Goal: Task Accomplishment & Management: Manage account settings

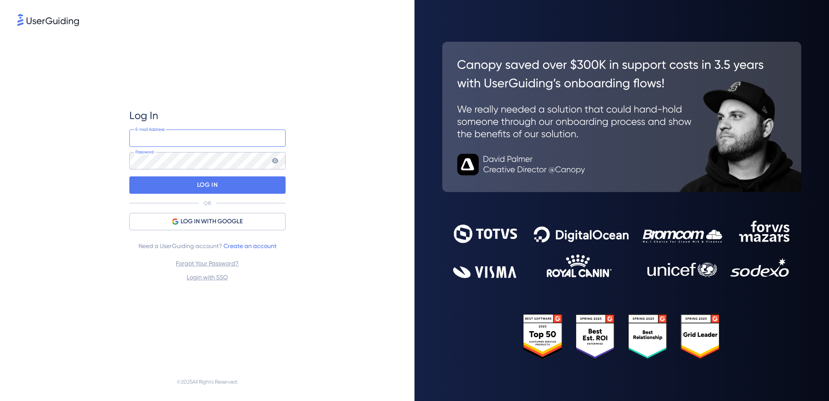
click at [194, 135] on input "email" at bounding box center [207, 137] width 156 height 17
drag, startPoint x: 194, startPoint y: 138, endPoint x: 201, endPoint y: 138, distance: 7.4
click at [193, 138] on input "[PERSON_NAME][EMAIL_ADDRESS][DOMAIN_NAME]" at bounding box center [207, 137] width 156 height 17
type input "[EMAIL_ADDRESS][DOMAIN_NAME]"
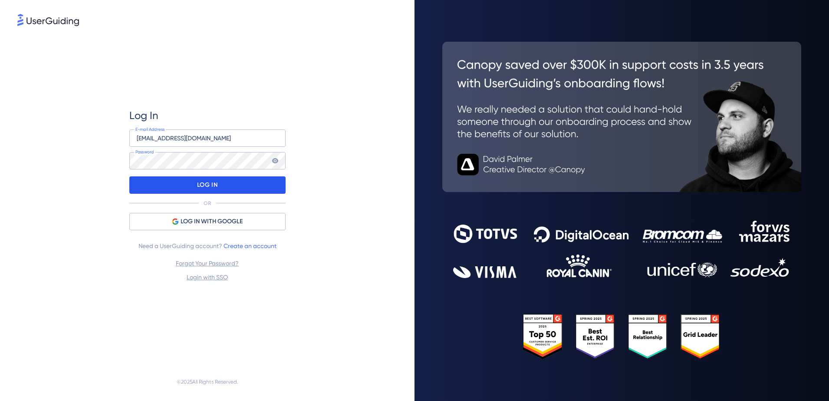
click at [231, 188] on div "LOG IN" at bounding box center [207, 184] width 156 height 17
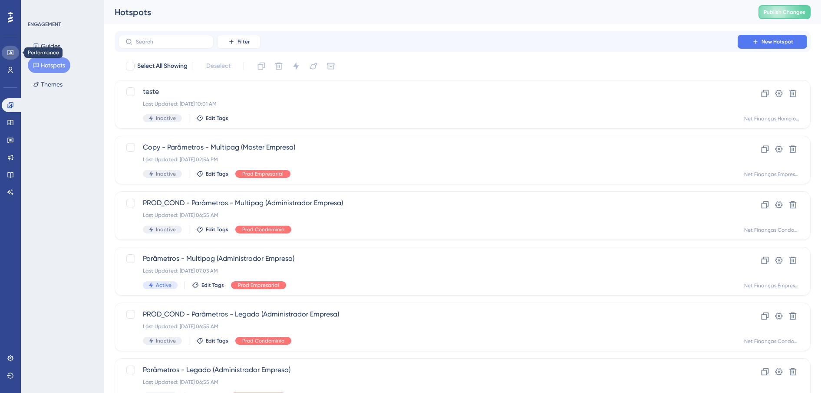
click at [13, 55] on icon at bounding box center [10, 52] width 6 height 5
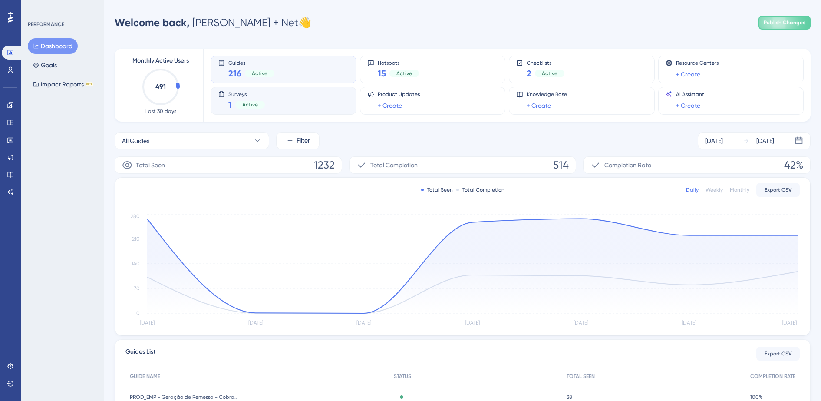
click at [292, 99] on div "Surveys 1 Active" at bounding box center [283, 101] width 131 height 20
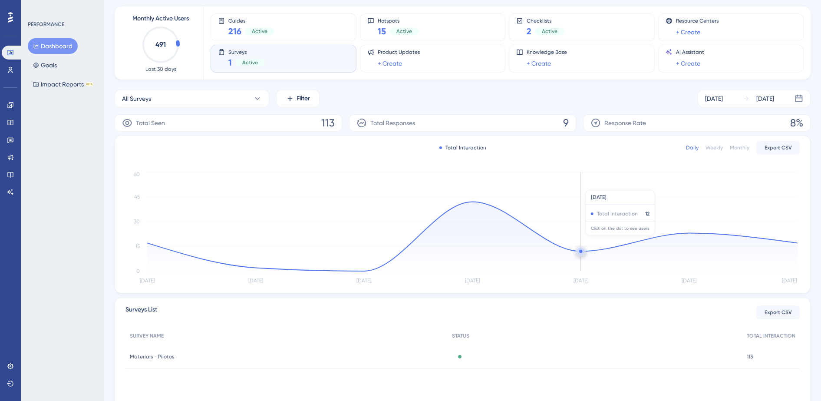
scroll to position [54, 0]
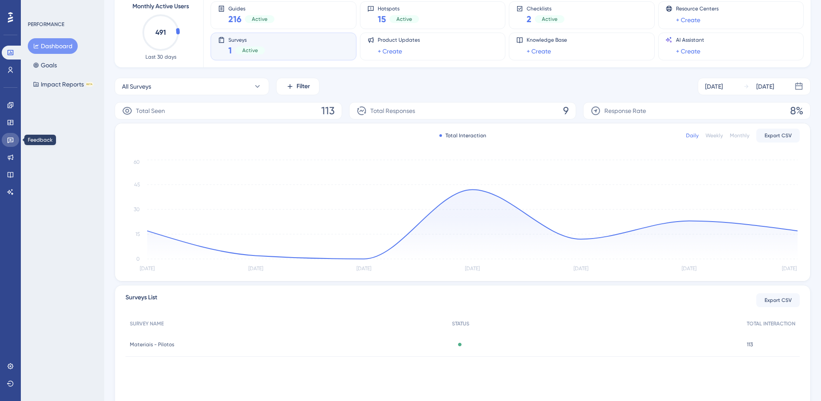
click at [12, 139] on icon at bounding box center [10, 139] width 7 height 7
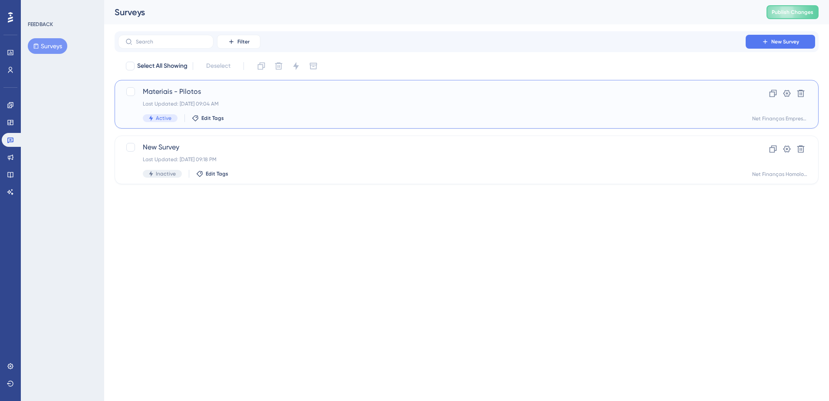
click at [278, 111] on div "Materiais - Pilotos Last Updated: [DATE] 09:04 AM Active Edit Tags" at bounding box center [432, 104] width 578 height 36
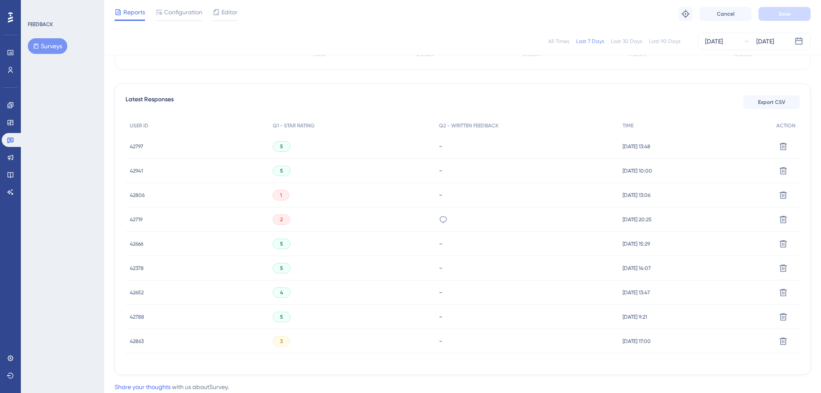
scroll to position [244, 0]
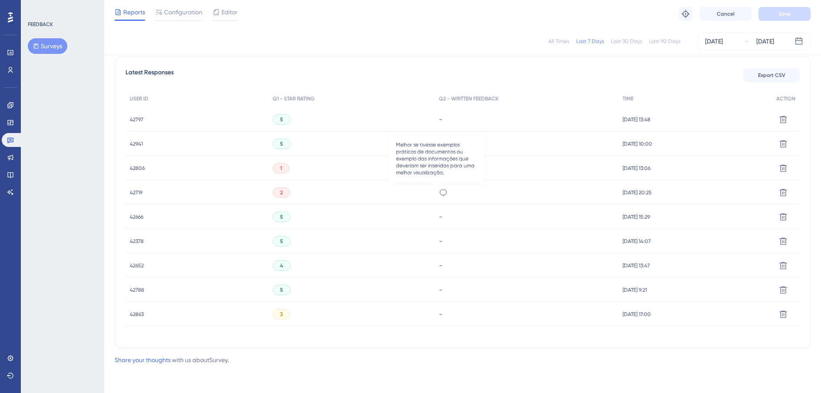
click at [439, 195] on icon at bounding box center [442, 192] width 7 height 7
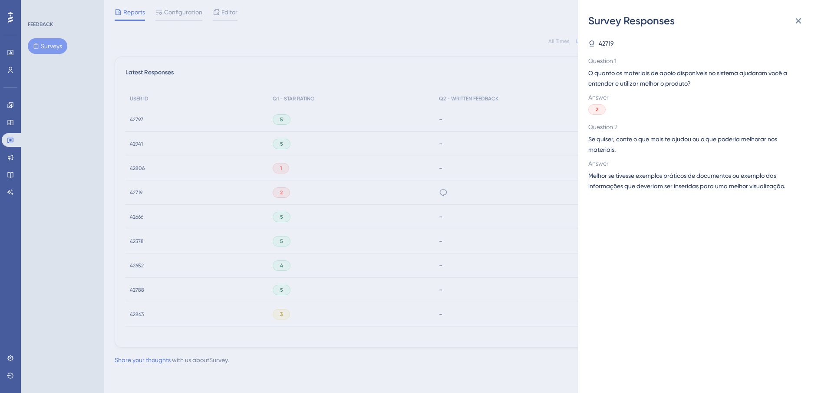
click at [403, 263] on div "Survey Responses 42719 Question 1 O quanto os materiais de apoio disponíveis no…" at bounding box center [410, 196] width 821 height 393
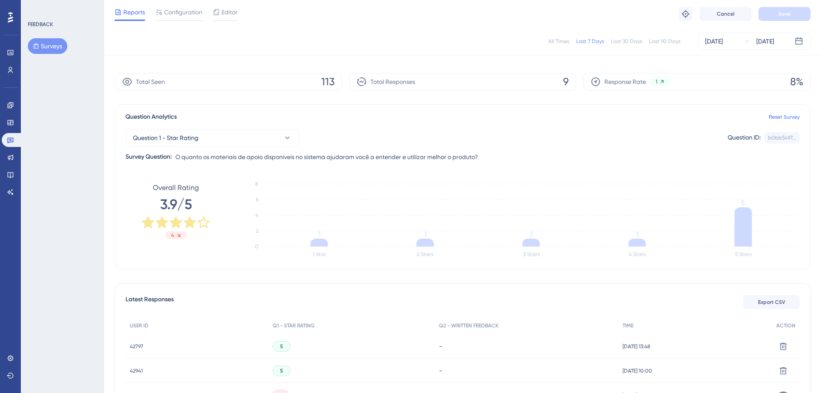
scroll to position [0, 0]
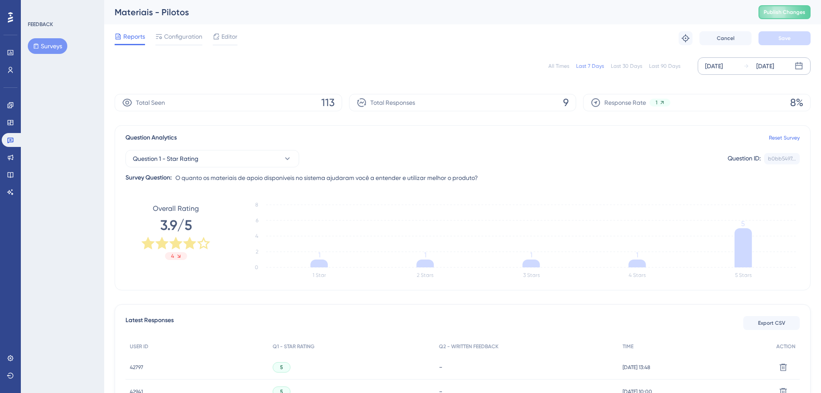
click at [718, 67] on div "[DATE]" at bounding box center [714, 66] width 18 height 10
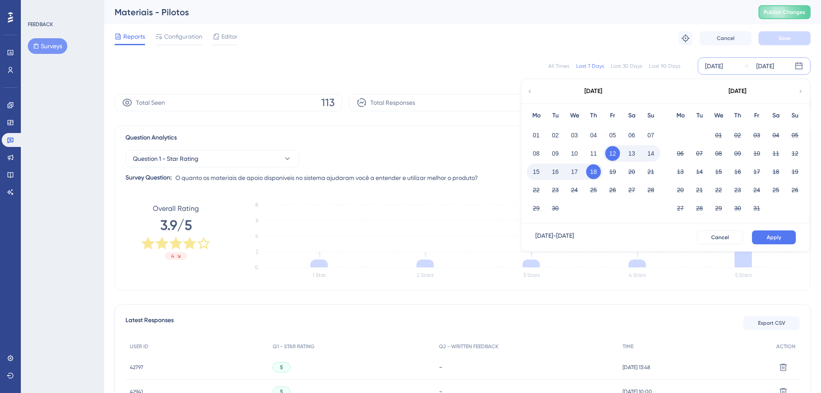
click at [554, 68] on div "All Times" at bounding box center [558, 66] width 21 height 7
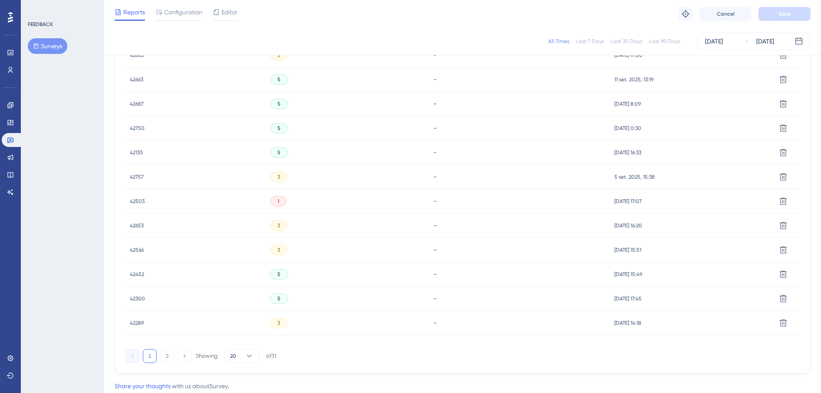
scroll to position [529, 0]
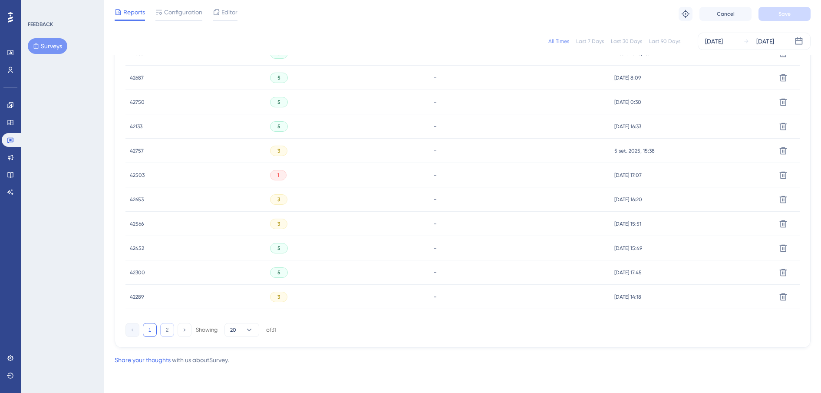
click at [164, 329] on button "2" at bounding box center [167, 330] width 14 height 14
click at [439, 178] on icon at bounding box center [443, 175] width 9 height 9
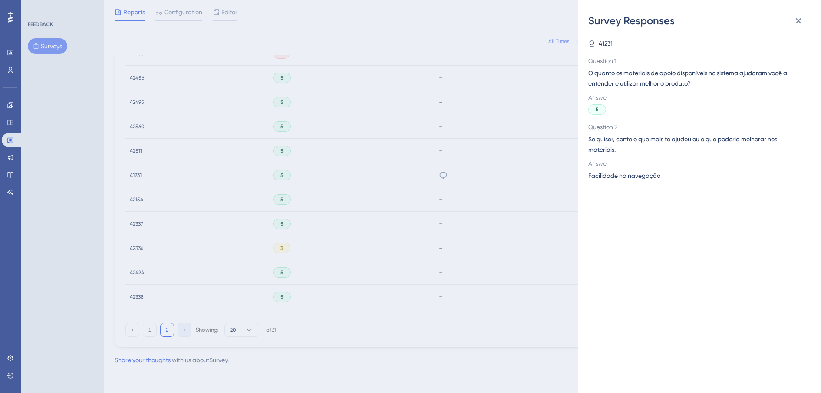
click at [400, 217] on div "Survey Responses 41231 Question 1 O quanto os materiais de apoio disponíveis no…" at bounding box center [410, 196] width 821 height 393
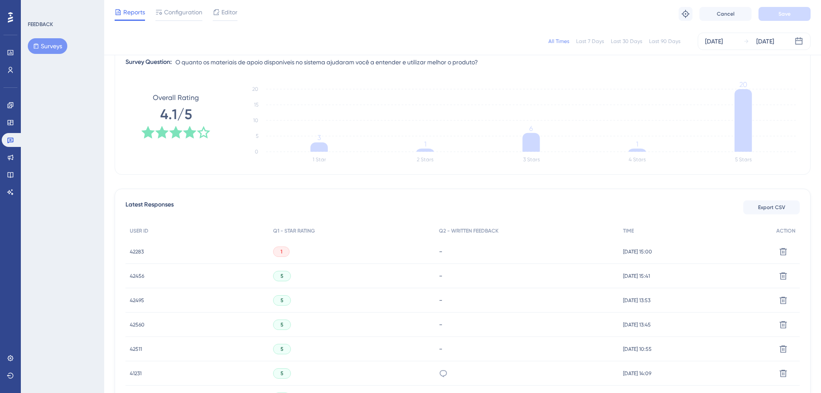
scroll to position [54, 0]
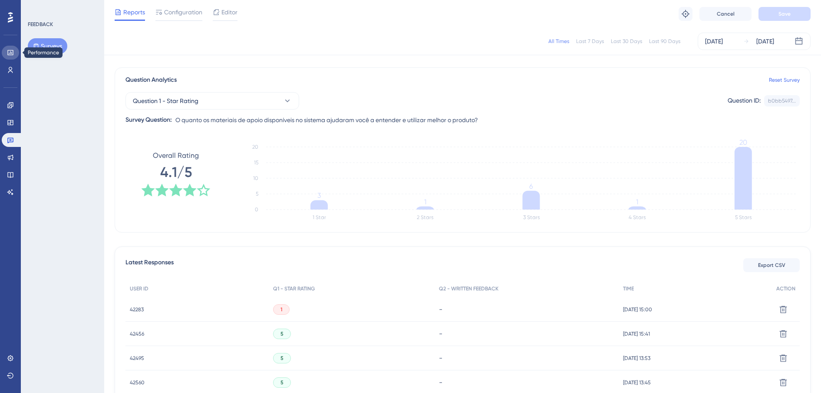
click at [10, 52] on icon at bounding box center [10, 52] width 7 height 7
